Goal: Complete application form

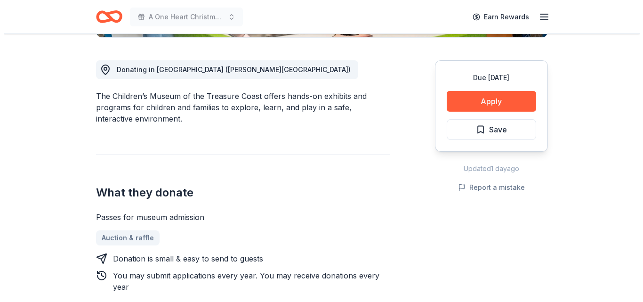
scroll to position [255, 0]
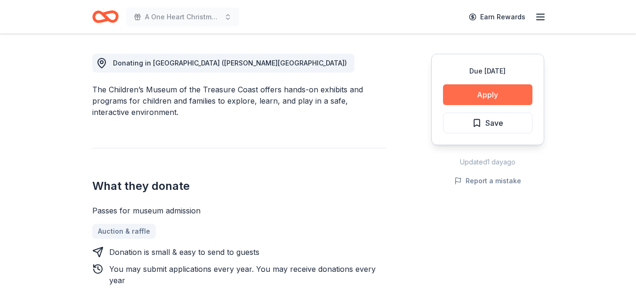
click at [493, 93] on button "Apply" at bounding box center [487, 94] width 89 height 21
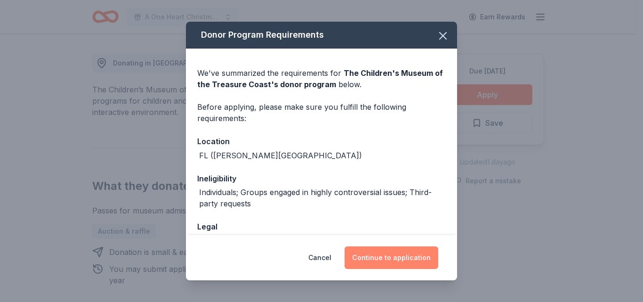
click at [396, 257] on button "Continue to application" at bounding box center [392, 257] width 94 height 23
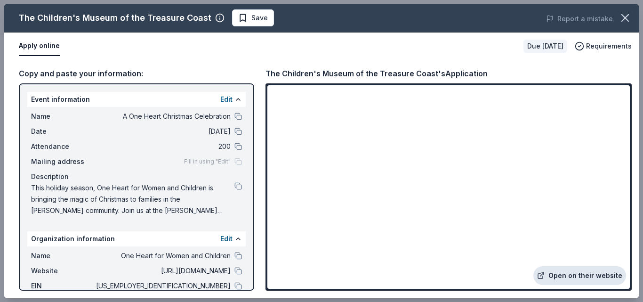
click at [582, 274] on link "Open on their website" at bounding box center [580, 275] width 93 height 19
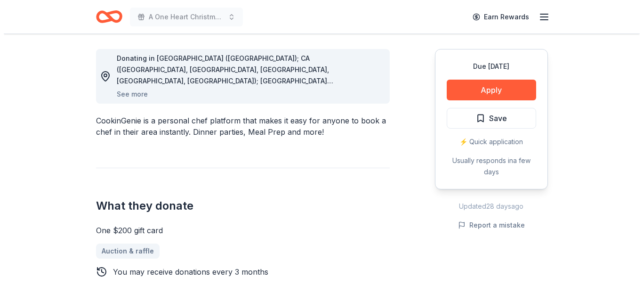
scroll to position [255, 0]
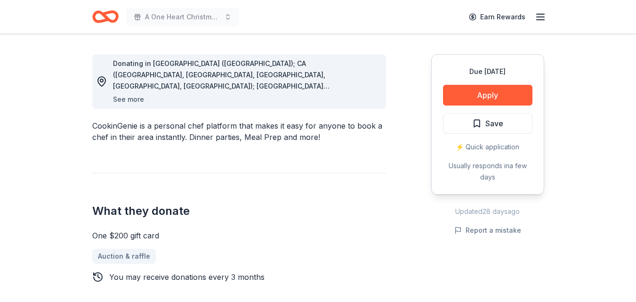
click at [130, 100] on button "See more" at bounding box center [128, 99] width 31 height 11
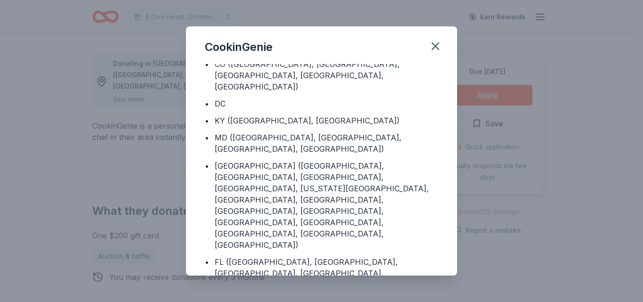
scroll to position [78, 0]
click at [434, 46] on icon "button" at bounding box center [435, 46] width 13 height 13
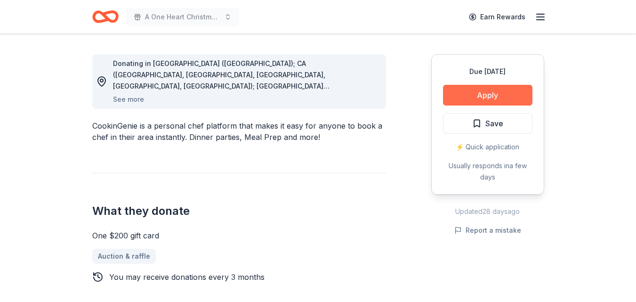
click at [475, 90] on button "Apply" at bounding box center [487, 95] width 89 height 21
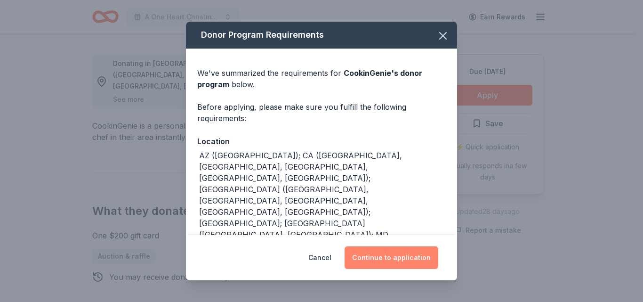
click at [421, 252] on button "Continue to application" at bounding box center [392, 257] width 94 height 23
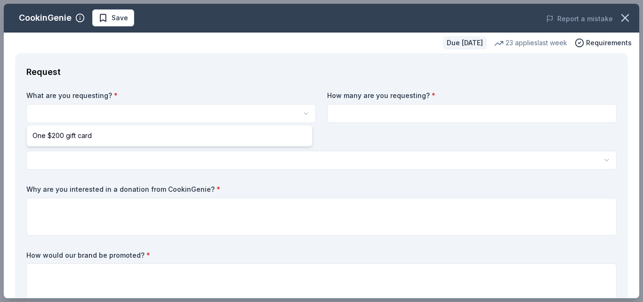
scroll to position [0, 0]
select select "One $200 gift card"
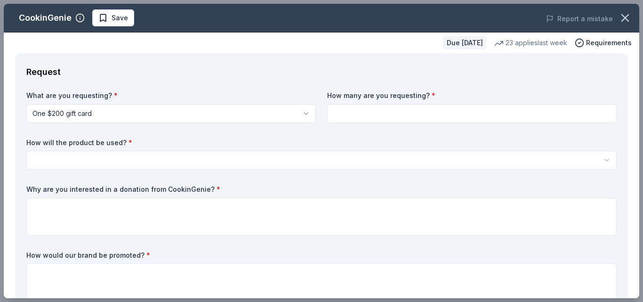
click at [355, 117] on input at bounding box center [472, 113] width 290 height 19
type input "1"
click at [113, 158] on html "A One Heart Christmas Celebration Save Apply Due in 94 days Share CookinGenie 5…" at bounding box center [321, 151] width 643 height 302
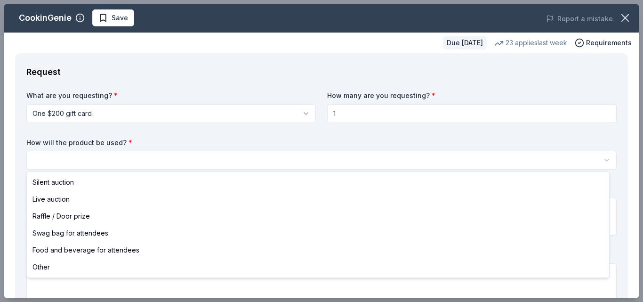
select select "liveAuction"
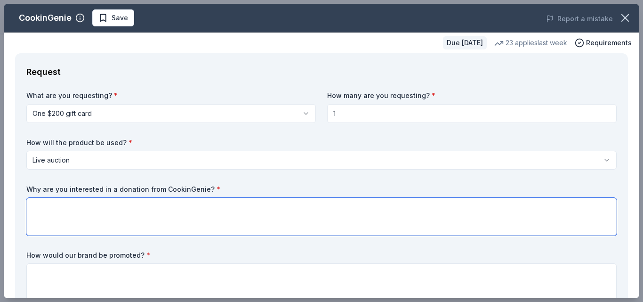
click at [51, 208] on textarea at bounding box center [321, 217] width 591 height 38
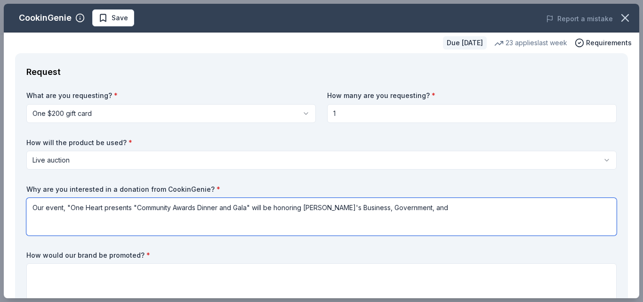
click at [382, 223] on textarea "Our event, "One Heart presents "Community Awards Dinner and Gala" will be honor…" at bounding box center [321, 217] width 591 height 38
click at [432, 208] on textarea "Our event, "One Heart presents "Community Awards Dinner and Gala" will be honor…" at bounding box center [321, 217] width 591 height 38
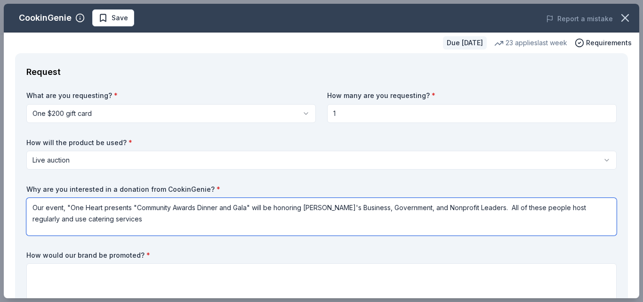
click at [587, 206] on textarea "Our event, "One Heart presents "Community Awards Dinner and Gala" will be honor…" at bounding box center [321, 217] width 591 height 38
click at [92, 219] on textarea "Our event, "One Heart presents "Community Awards Dinner and Gala" will be honor…" at bounding box center [321, 217] width 591 height 38
click at [543, 207] on textarea "Our event, "One Heart presents "Community Awards Dinner and Gala" will be honor…" at bounding box center [321, 217] width 591 height 38
drag, startPoint x: 175, startPoint y: 220, endPoint x: 446, endPoint y: 224, distance: 271.3
drag, startPoint x: 446, startPoint y: 224, endPoint x: 80, endPoint y: 221, distance: 365.9
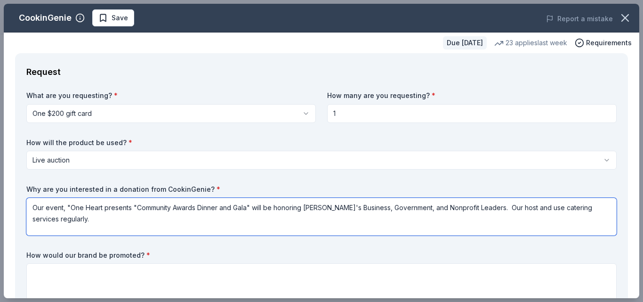
drag, startPoint x: 80, startPoint y: 221, endPoint x: 63, endPoint y: 220, distance: 17.0
click at [63, 220] on textarea "Our event, "One Heart presents "Community Awards Dinner and Gala" will be honor…" at bounding box center [321, 217] width 591 height 38
type textarea "Our event, "One Heart presents "Community Awards Dinner and Gala" will be honor…"
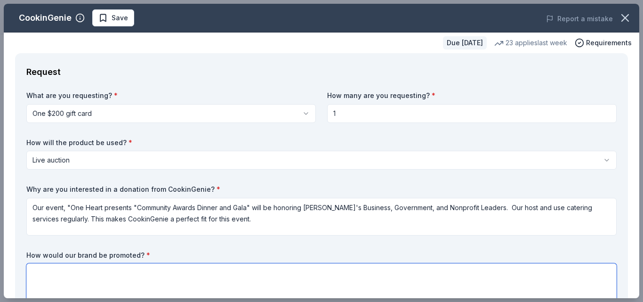
click at [45, 273] on textarea at bounding box center [321, 282] width 591 height 38
click at [31, 273] on textarea "Social media, Newsletter, and Emcee will auction live!" at bounding box center [321, 282] width 591 height 38
click at [191, 272] on textarea "Website, Social media, Newsletter, and Emcee will auction live!" at bounding box center [321, 282] width 591 height 38
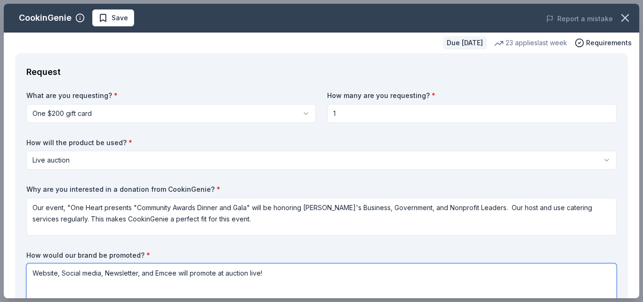
click at [260, 272] on textarea "Website, Social media, Newsletter, and Emcee will promote at auction live!" at bounding box center [321, 282] width 591 height 38
click at [227, 273] on textarea "Website, Social media, Newsletter, and Emcee will promote at :IVE Auction!" at bounding box center [321, 282] width 591 height 38
click at [104, 272] on textarea "Website, Social media, Newsletter, and Emcee will promote at LIVE Auction!" at bounding box center [321, 282] width 591 height 38
type textarea "Website, Social media, Signage, Newsletter, and Emcee will promote at LIVE Auct…"
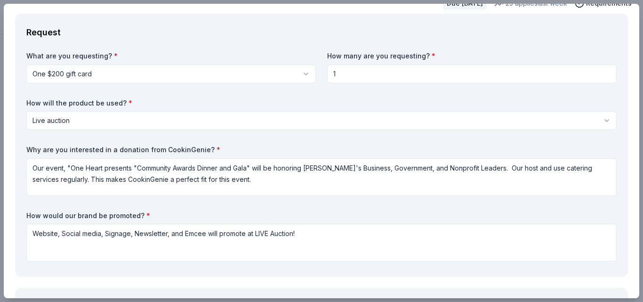
scroll to position [42, 0]
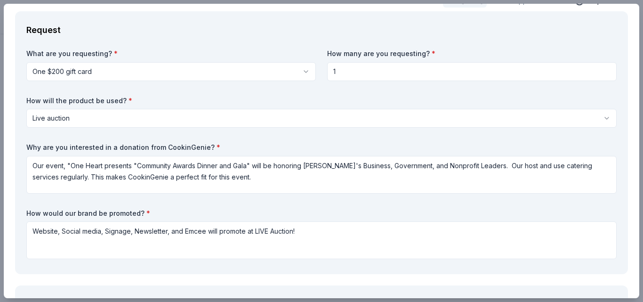
click at [334, 73] on input "1" at bounding box center [472, 71] width 290 height 19
type input "2"
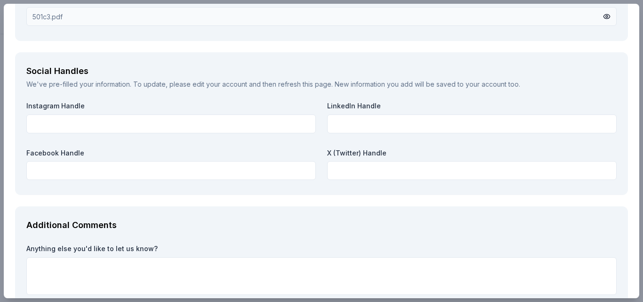
scroll to position [1056, 0]
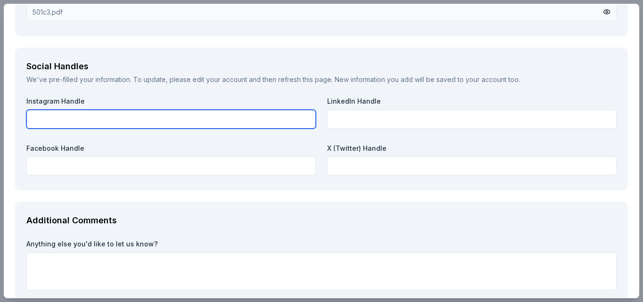
click at [207, 121] on input "text" at bounding box center [171, 119] width 290 height 19
